Goal: Book appointment/travel/reservation

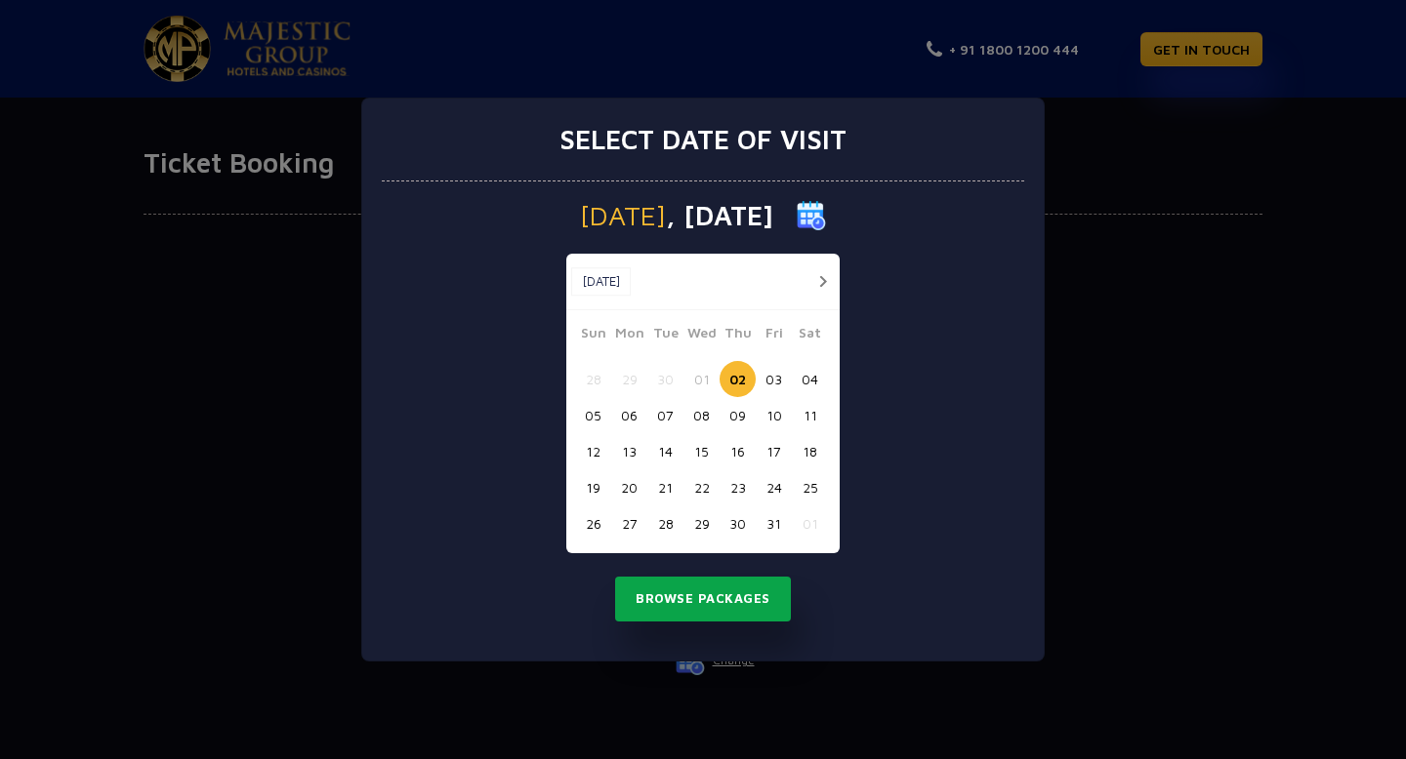
click at [667, 607] on button "Browse Packages" at bounding box center [703, 599] width 176 height 45
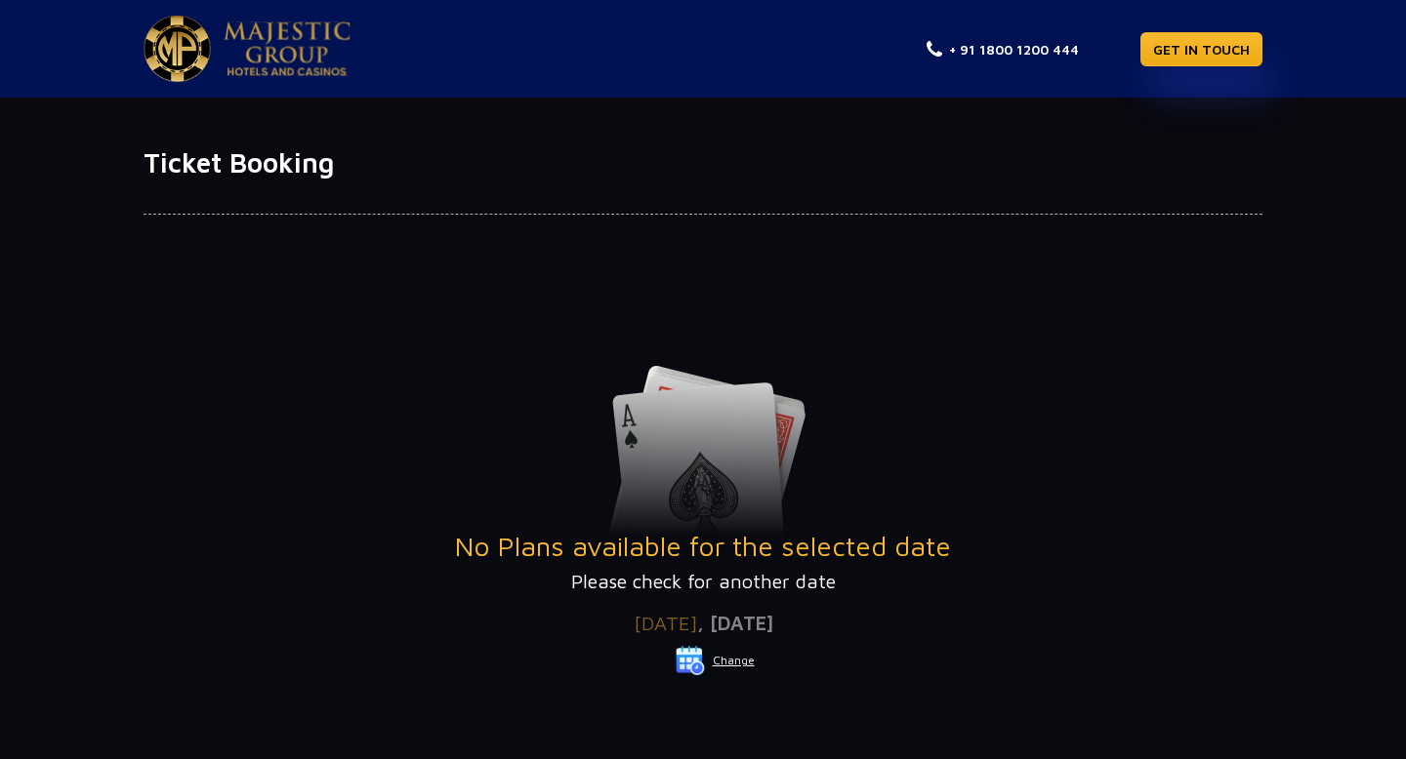
click at [696, 660] on img at bounding box center [690, 660] width 29 height 29
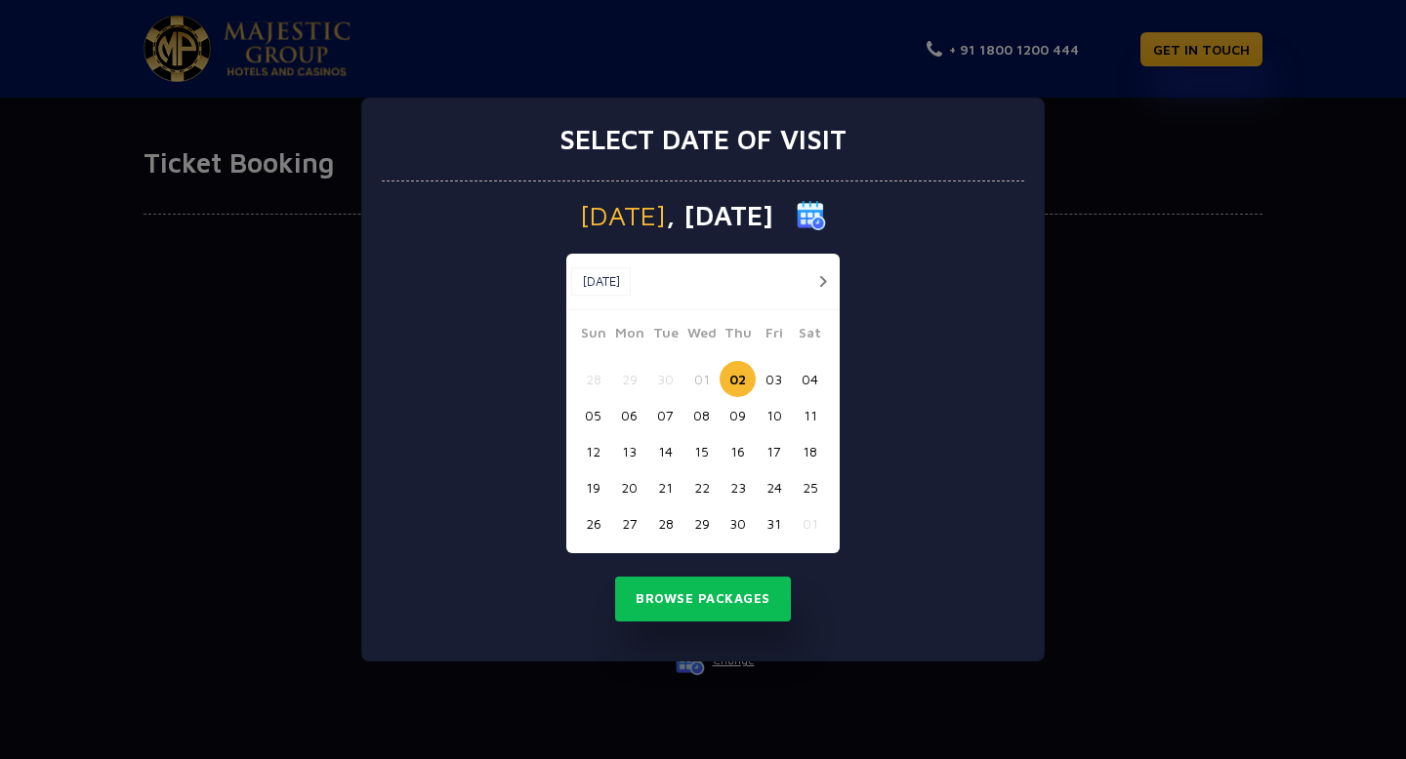
click at [740, 442] on button "16" at bounding box center [737, 451] width 36 height 36
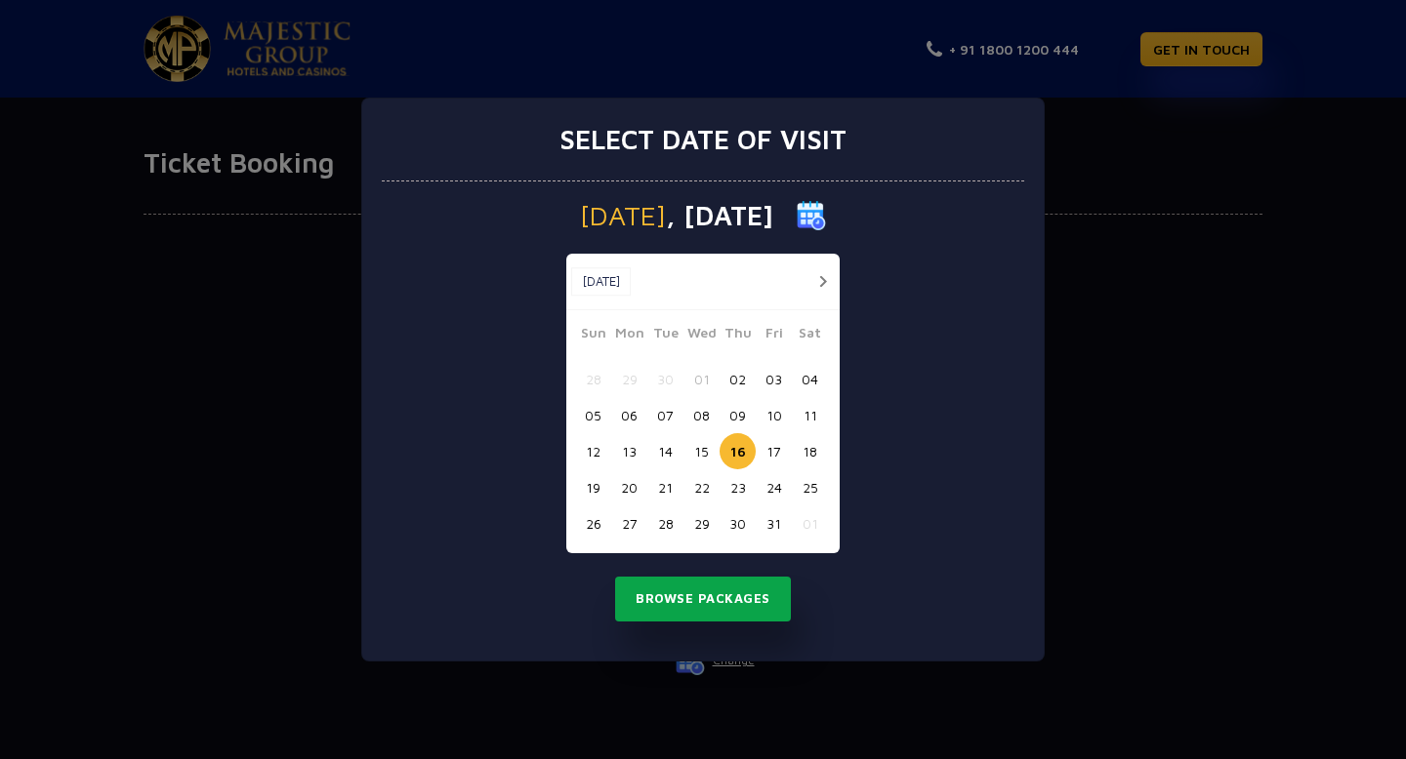
click at [730, 588] on button "Browse Packages" at bounding box center [703, 599] width 176 height 45
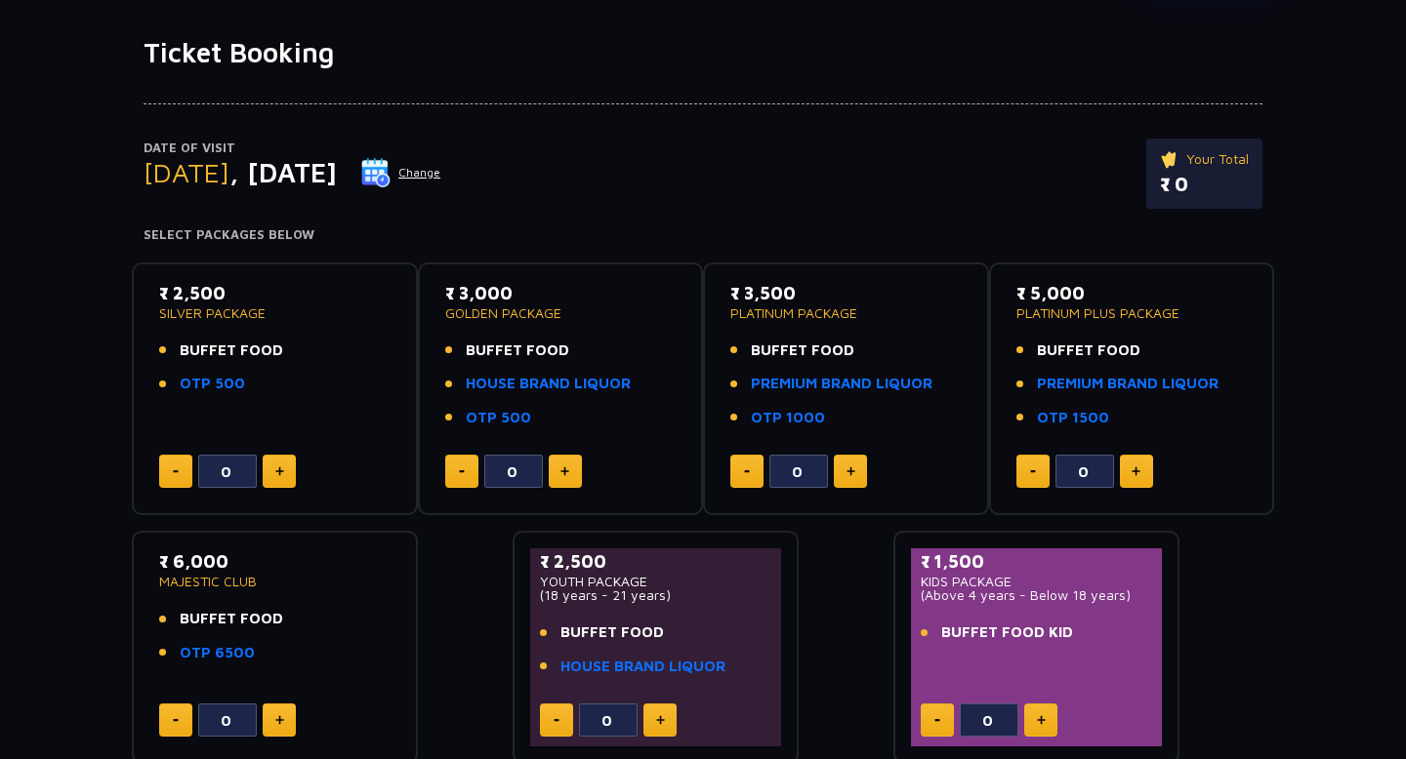
scroll to position [117, 0]
